Goal: Transaction & Acquisition: Purchase product/service

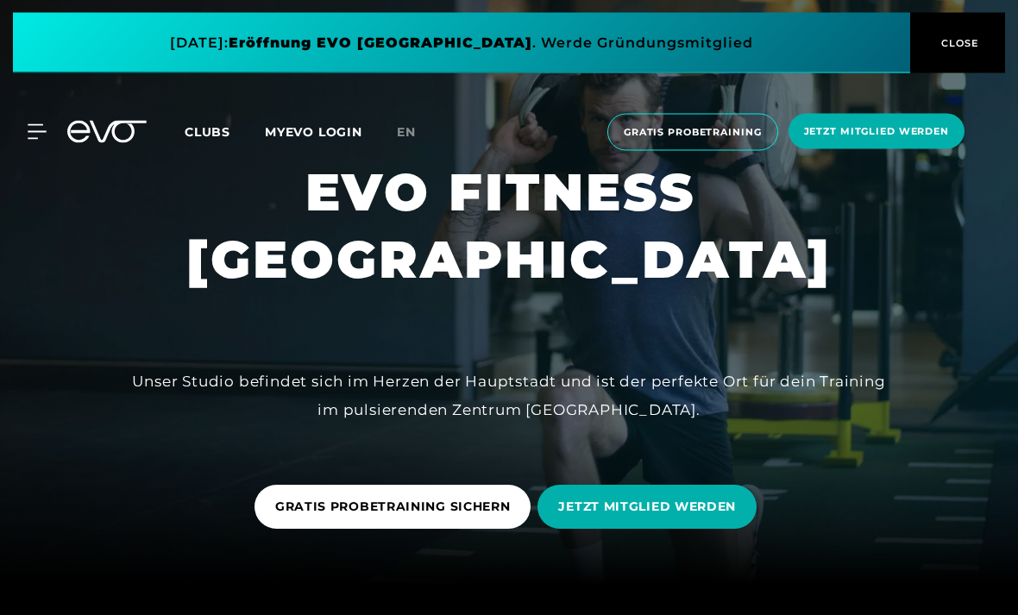
scroll to position [31, 0]
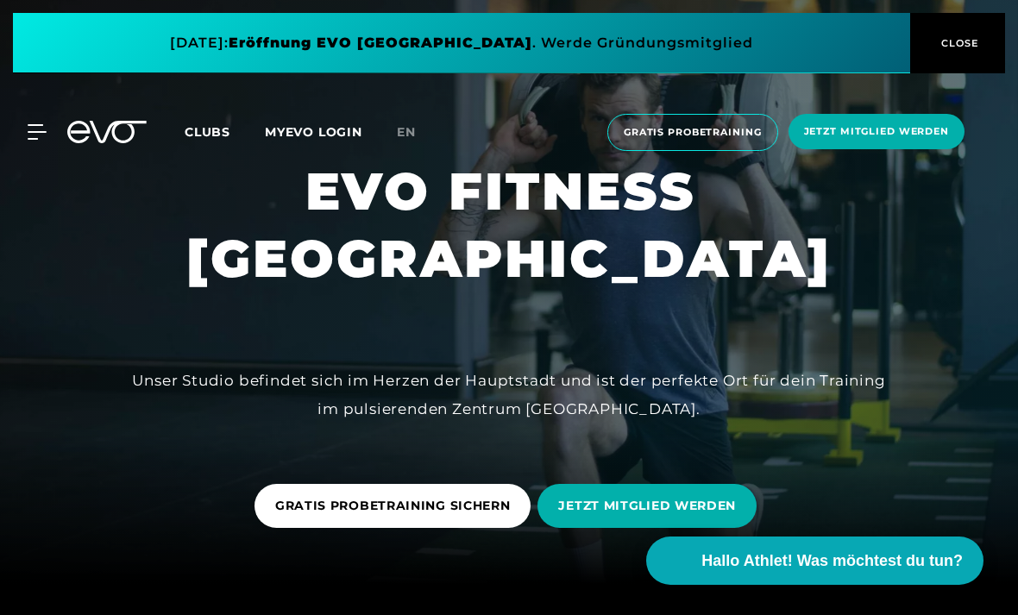
click at [916, 117] on span "Jetzt Mitglied werden" at bounding box center [877, 131] width 176 height 35
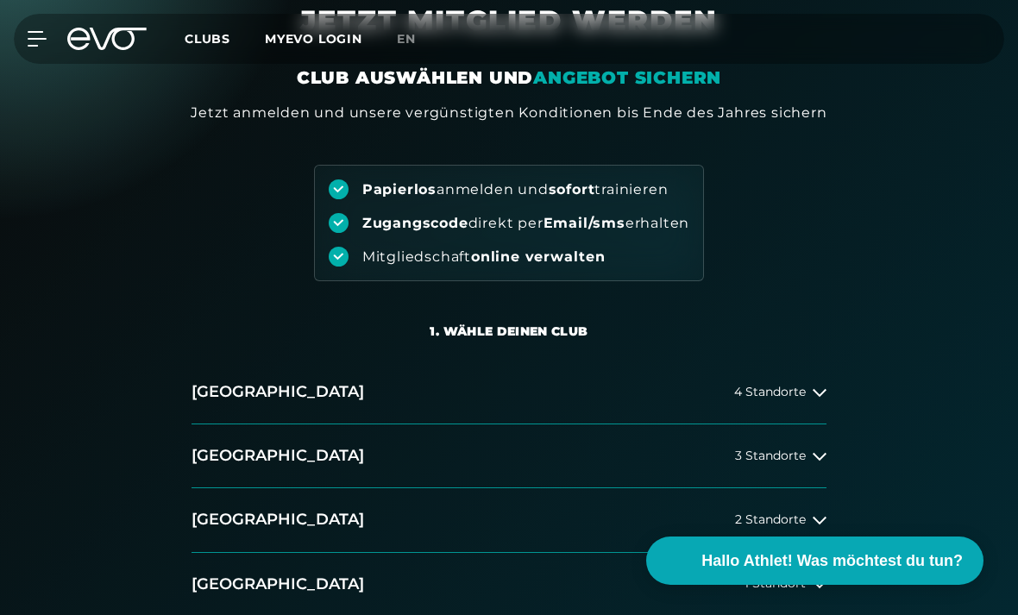
scroll to position [86, 0]
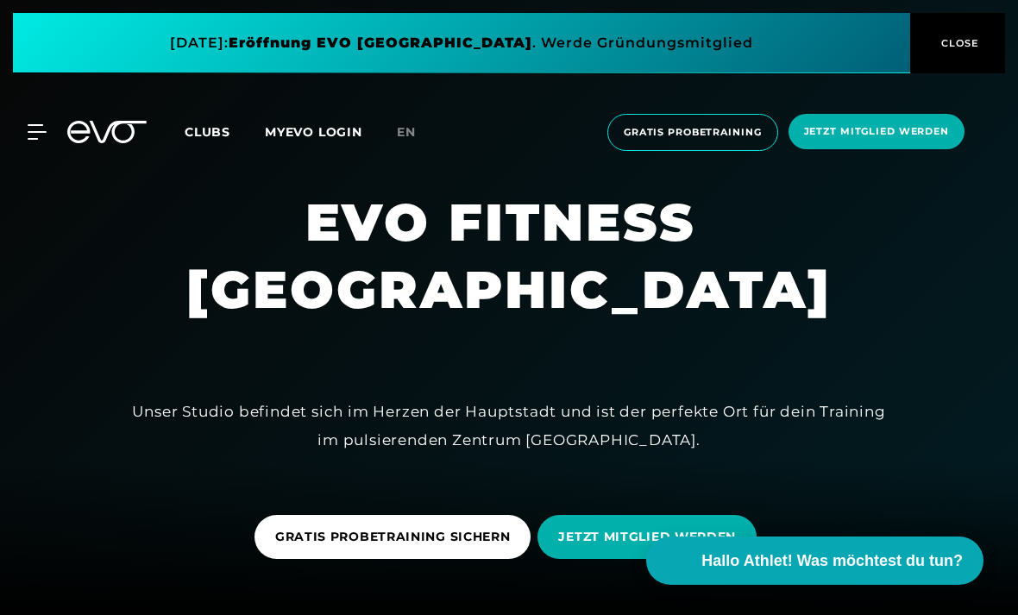
click at [351, 134] on link "MYEVO LOGIN" at bounding box center [314, 132] width 98 height 16
click at [899, 209] on div at bounding box center [509, 307] width 1018 height 615
click at [897, 211] on div at bounding box center [509, 307] width 1018 height 615
click at [903, 204] on div at bounding box center [509, 307] width 1018 height 615
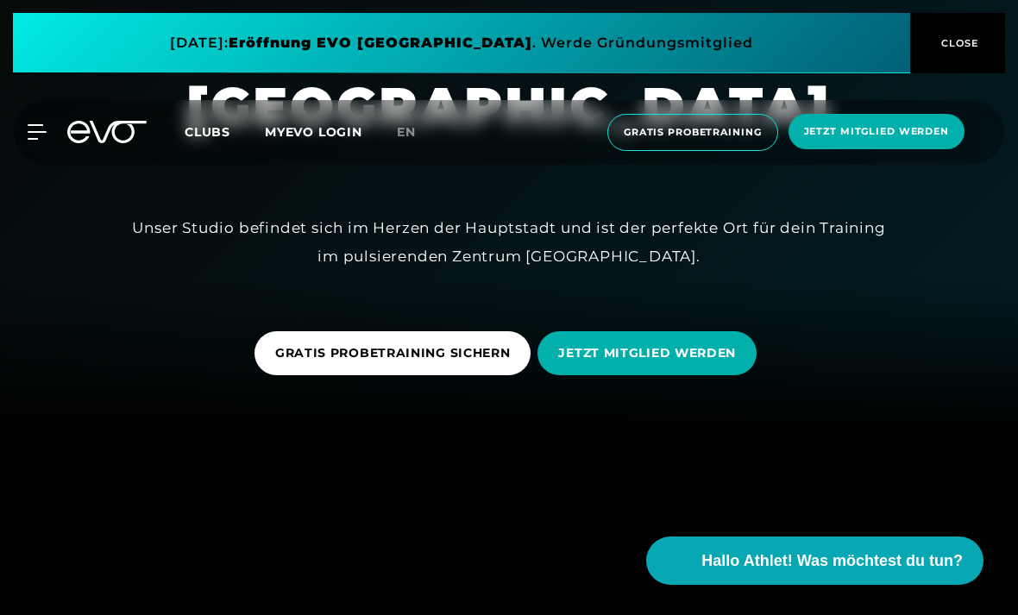
scroll to position [308, 0]
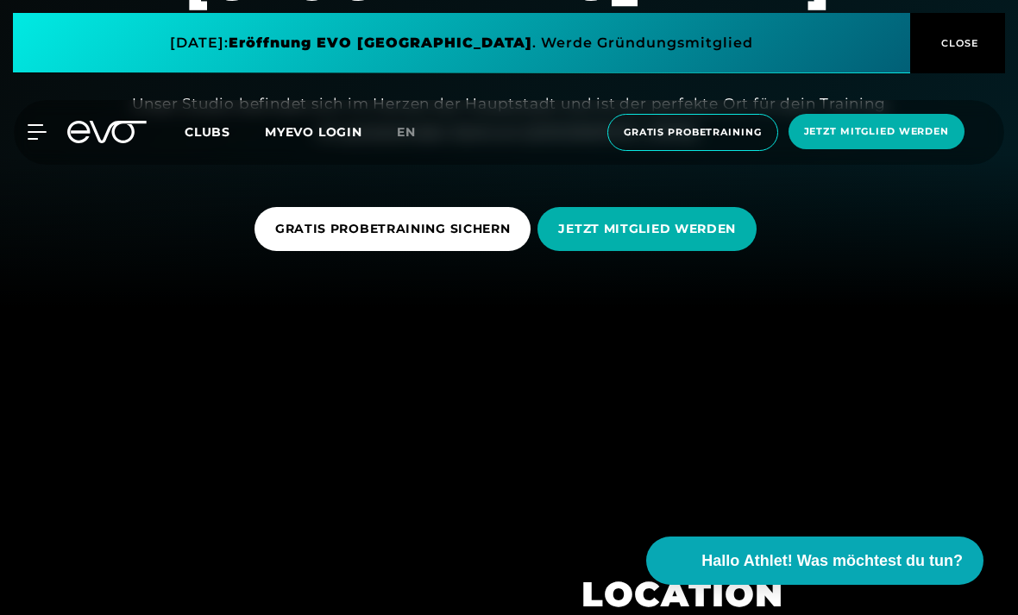
click at [700, 251] on span "JETZT MITGLIED WERDEN" at bounding box center [647, 229] width 219 height 44
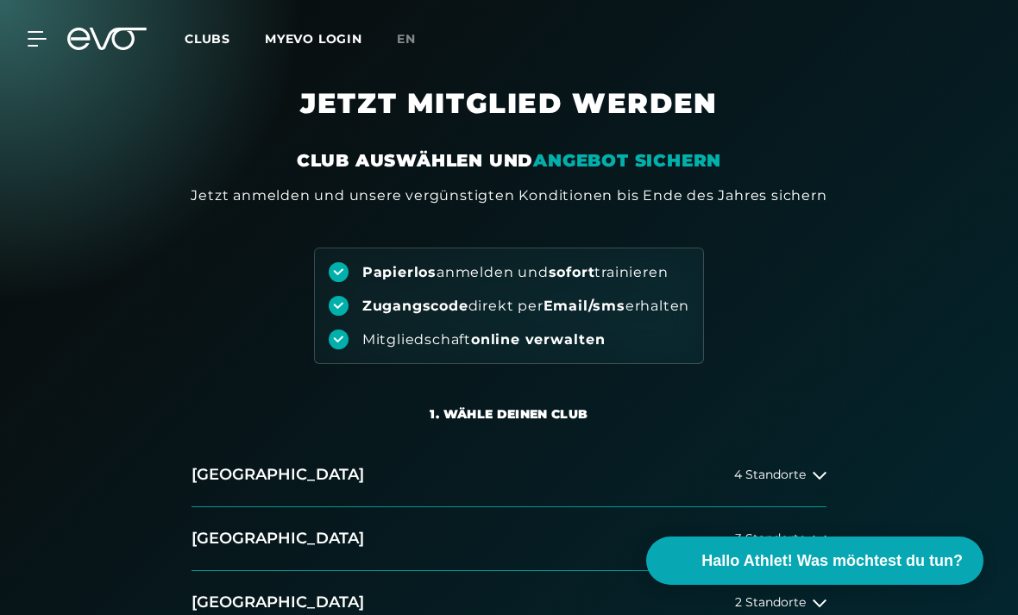
click at [698, 278] on div "Papierlos anmelden und sofort trainieren Zugangscode direkt per Email/sms erhal…" at bounding box center [509, 306] width 390 height 117
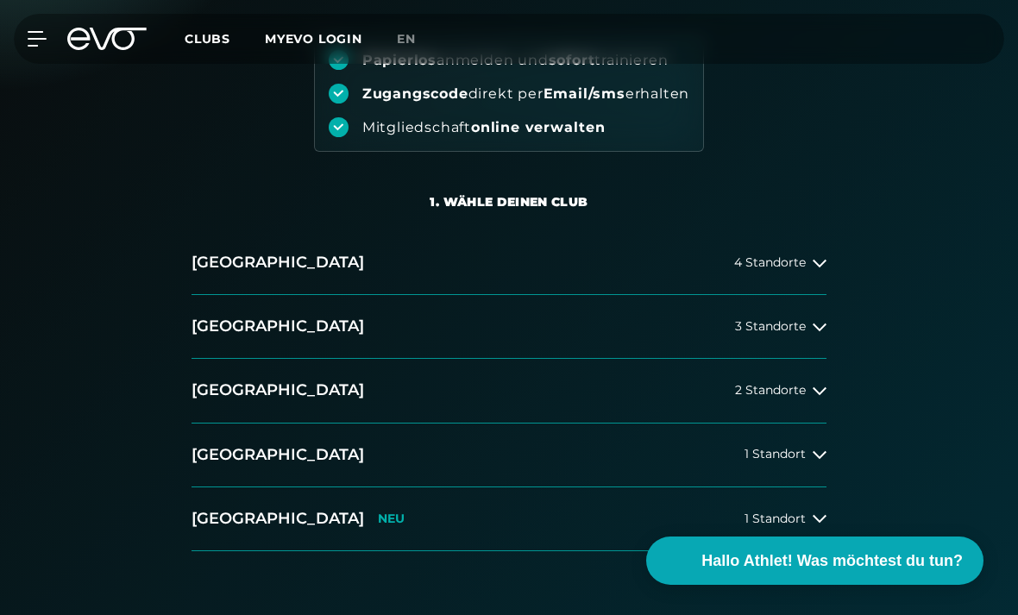
click at [816, 318] on button "[GEOGRAPHIC_DATA] 3 Standorte" at bounding box center [509, 327] width 635 height 64
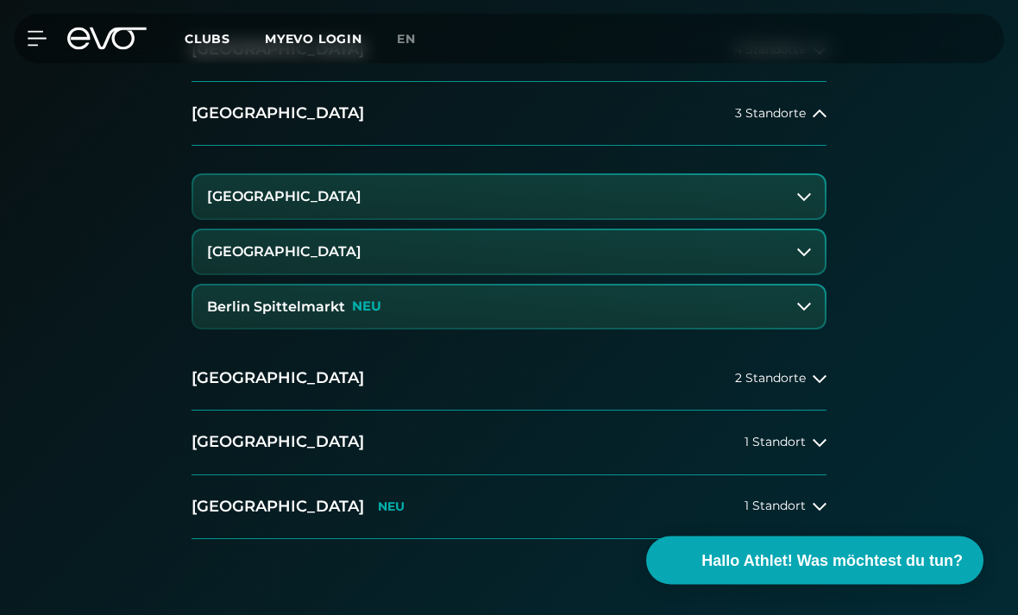
scroll to position [426, 0]
click at [747, 298] on button "Berlin Spittelmarkt NEU" at bounding box center [509, 307] width 632 height 43
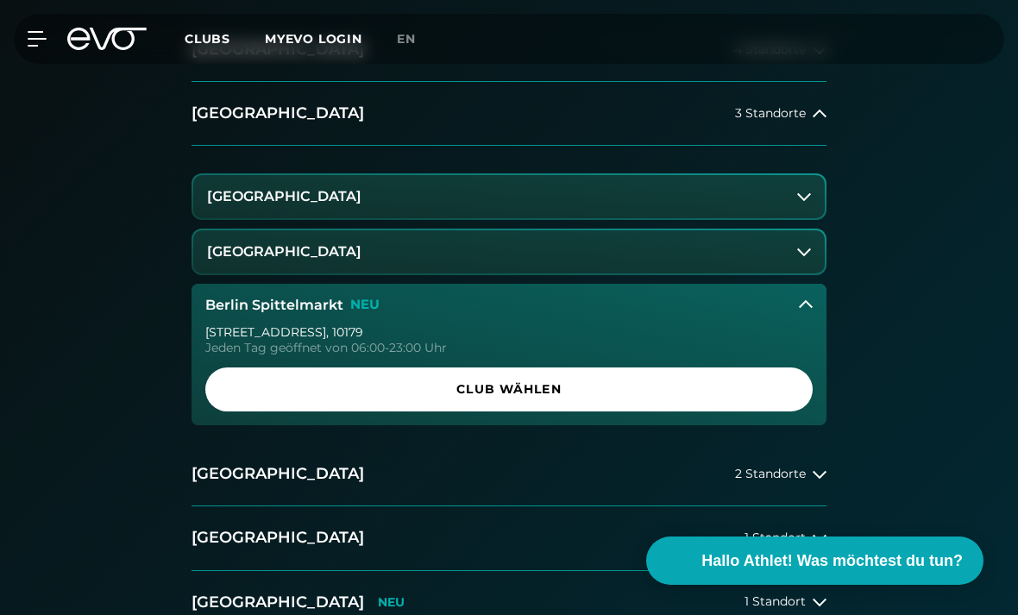
click at [747, 373] on span "Club wählen" at bounding box center [509, 390] width 608 height 44
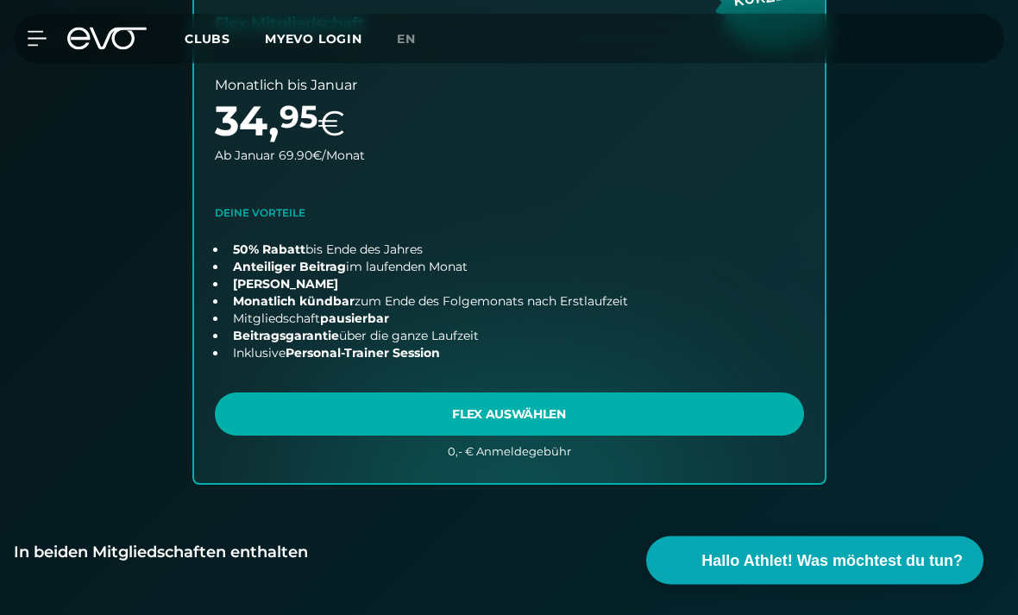
scroll to position [1263, 0]
click at [817, 414] on link "choose plan" at bounding box center [509, 183] width 631 height 599
